Goal: Communication & Community: Answer question/provide support

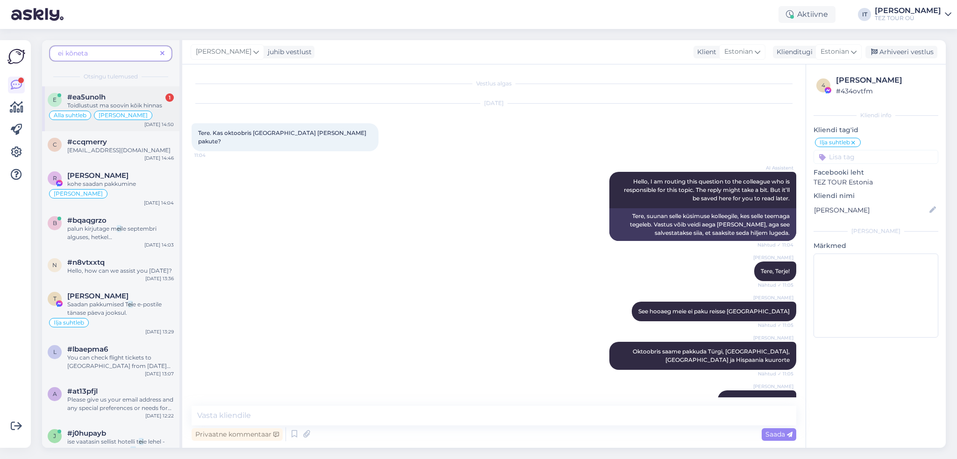
scroll to position [300, 0]
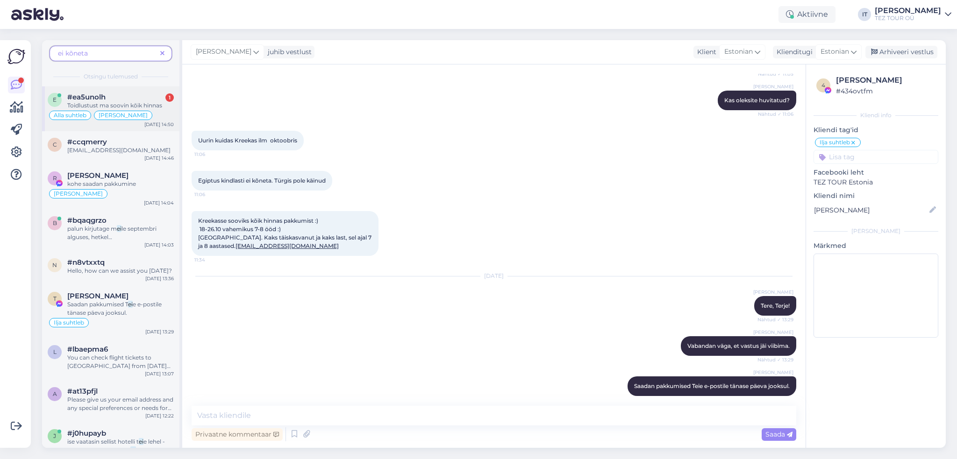
click at [155, 94] on div "#ea5unolh 1" at bounding box center [120, 97] width 107 height 8
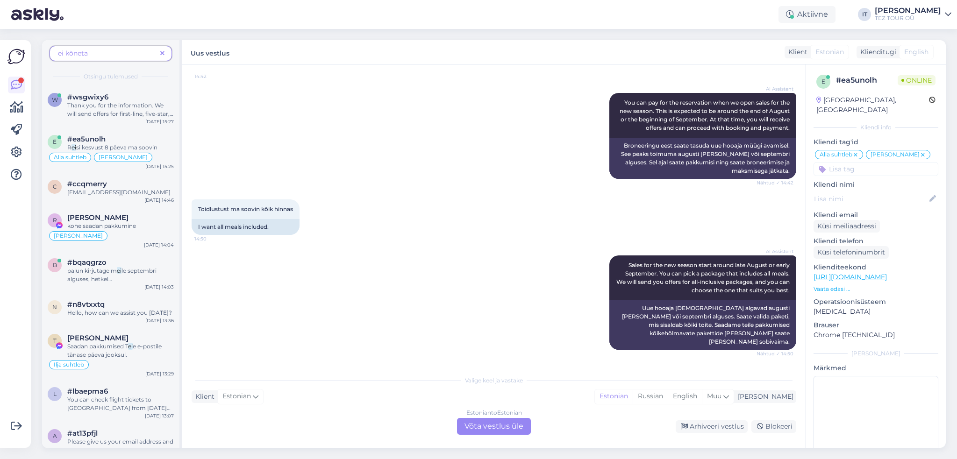
scroll to position [3179, 0]
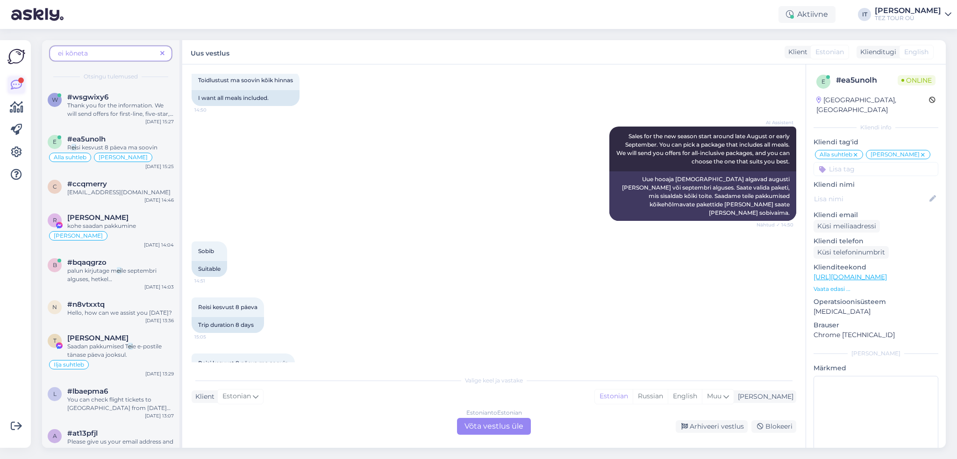
click at [11, 81] on icon at bounding box center [16, 84] width 11 height 11
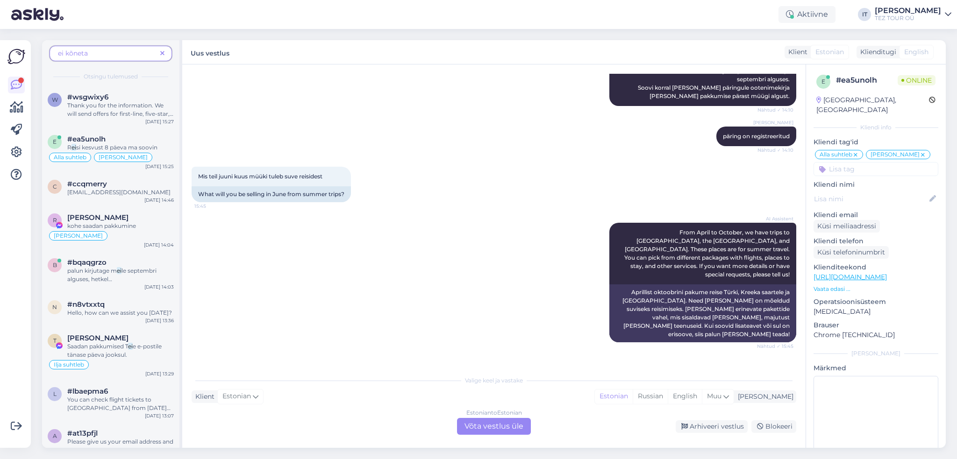
scroll to position [1030, 0]
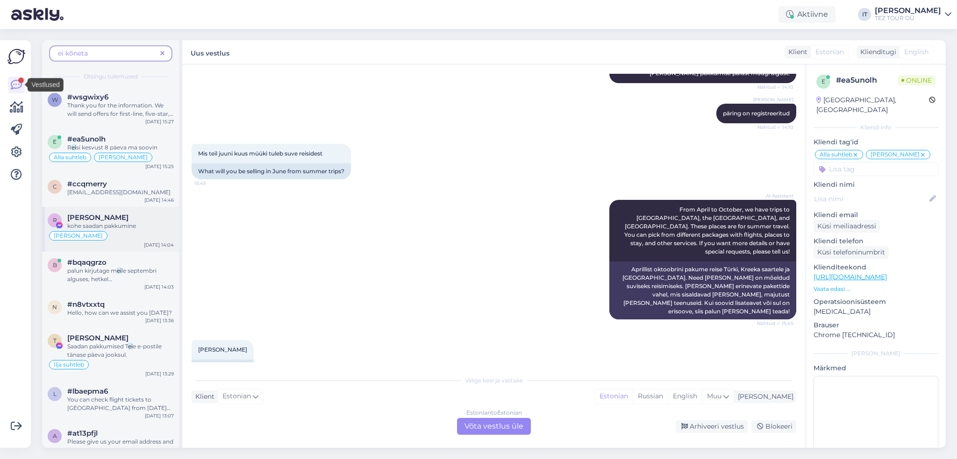
click at [113, 237] on div "[PERSON_NAME]" at bounding box center [111, 235] width 126 height 11
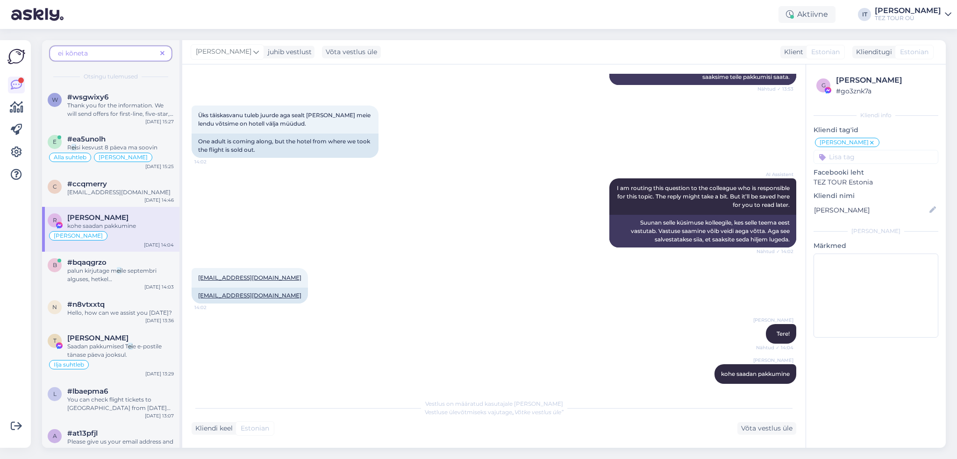
click at [163, 52] on icon at bounding box center [162, 53] width 4 height 7
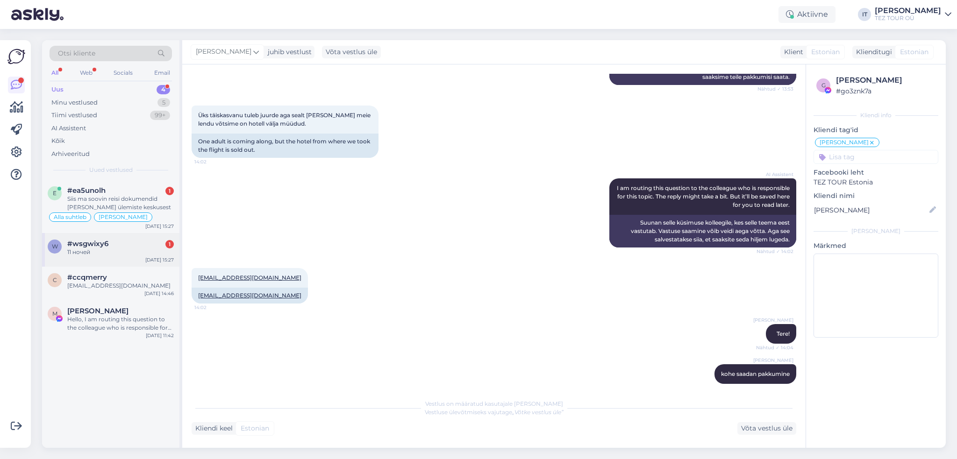
click at [144, 250] on div "11 ночей" at bounding box center [120, 252] width 107 height 8
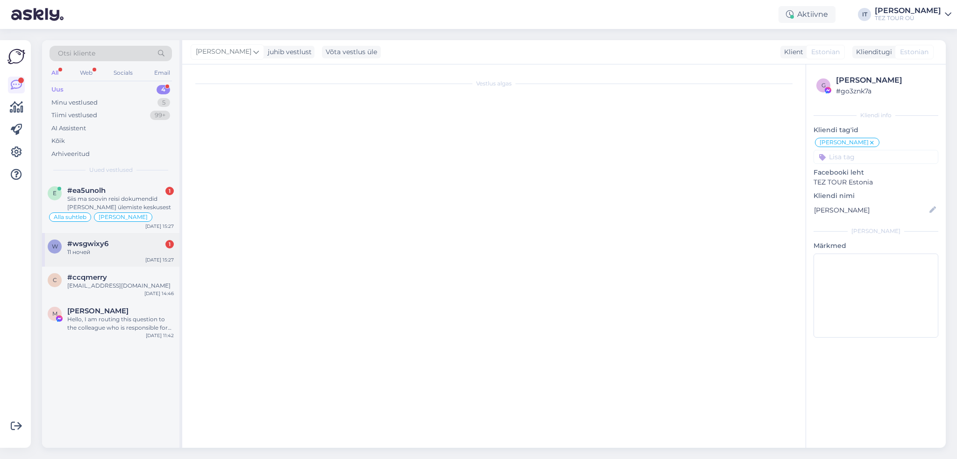
scroll to position [224, 0]
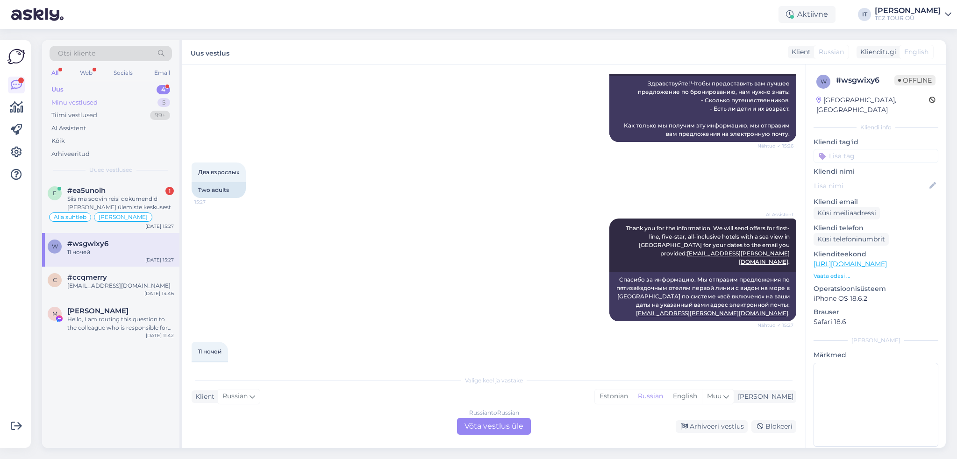
click at [127, 100] on div "Minu vestlused 5" at bounding box center [111, 102] width 122 height 13
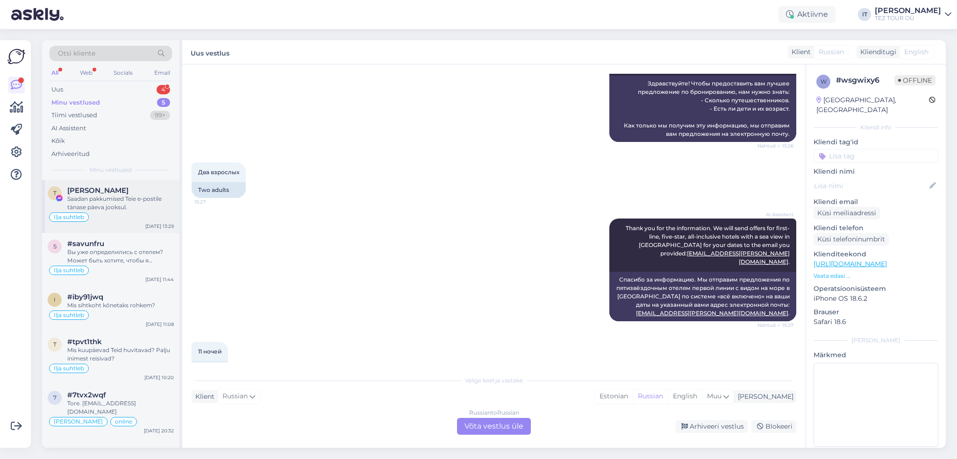
click at [127, 211] on div "Saadan pakkumised Teie e-postile tänase päeva jooksul." at bounding box center [120, 203] width 107 height 17
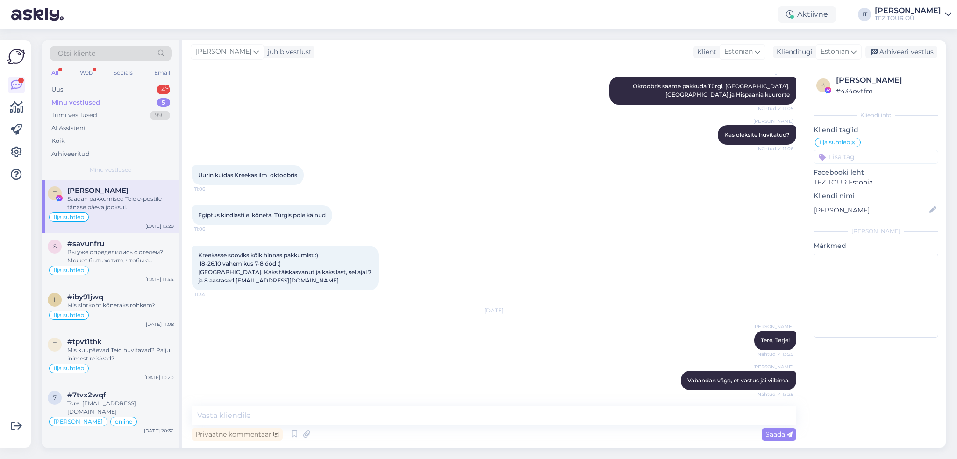
scroll to position [254, 0]
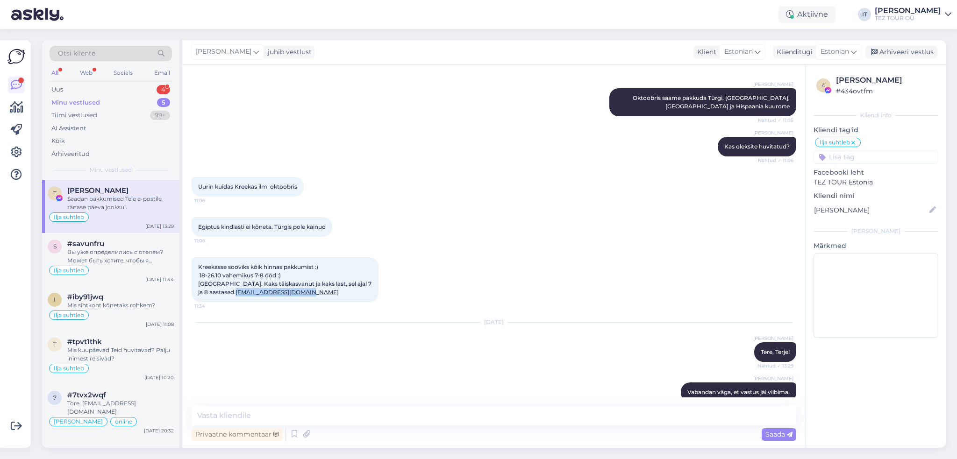
drag, startPoint x: 272, startPoint y: 285, endPoint x: 197, endPoint y: 285, distance: 75.2
click at [197, 285] on div "Kreekasse sooviks kõik hinnas pakkumist :) 18-26.10 vahemikus 7-8 ööd :) [GEOGR…" at bounding box center [285, 279] width 187 height 45
copy link "[EMAIL_ADDRESS][DOMAIN_NAME]"
